Goal: Obtain resource: Download file/media

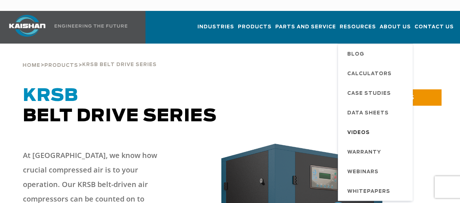
click at [348, 127] on span "Videos" at bounding box center [359, 133] width 23 height 12
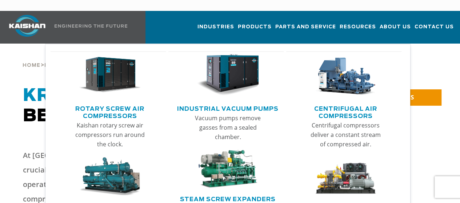
click at [113, 104] on link "Rotary Screw Air Compressors" at bounding box center [110, 112] width 112 height 18
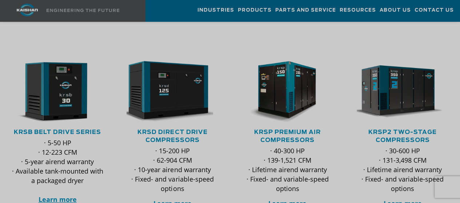
scroll to position [146, 0]
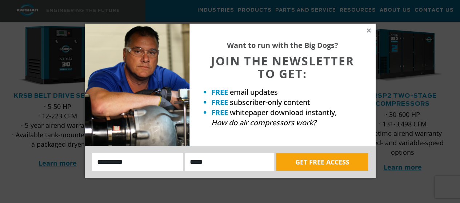
click at [369, 29] on icon at bounding box center [369, 30] width 4 height 4
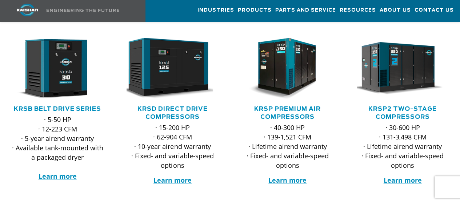
scroll to position [109, 0]
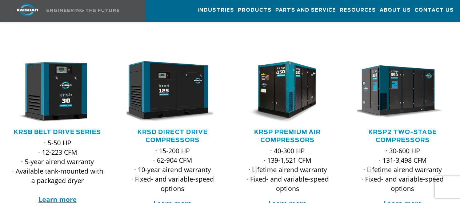
click at [56, 130] on link "KRSB Belt Drive Series" at bounding box center [57, 133] width 87 height 6
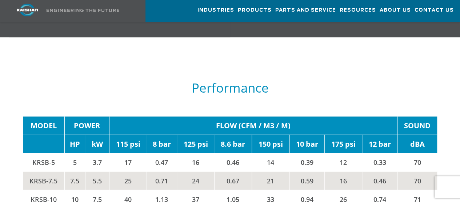
scroll to position [1140, 0]
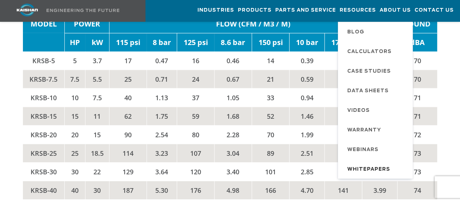
click at [348, 168] on span "Whitepapers" at bounding box center [369, 170] width 43 height 12
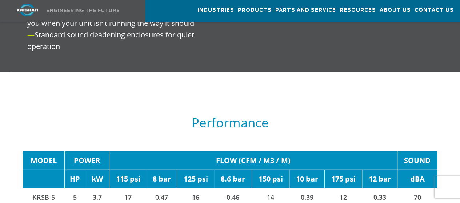
scroll to position [885, 0]
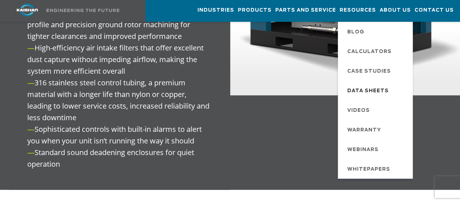
click at [348, 90] on span "Data Sheets" at bounding box center [368, 91] width 41 height 12
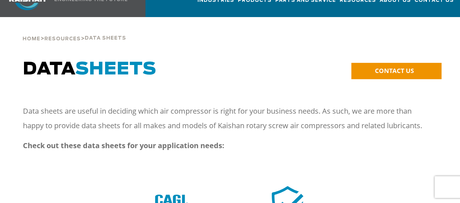
scroll to position [73, 0]
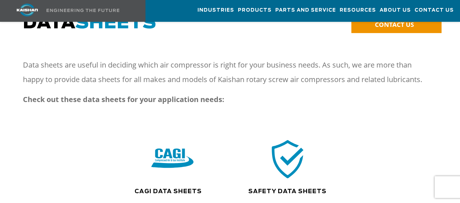
click at [168, 152] on img at bounding box center [172, 159] width 42 height 43
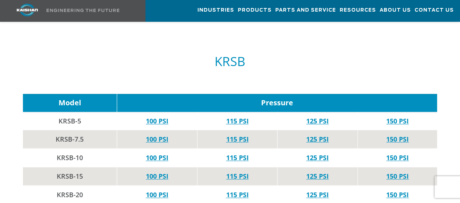
scroll to position [509, 0]
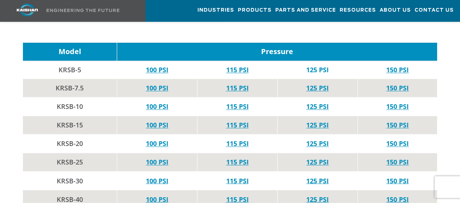
click at [317, 65] on link "125 PSI" at bounding box center [317, 69] width 23 height 9
